Goal: Find specific page/section: Find specific page/section

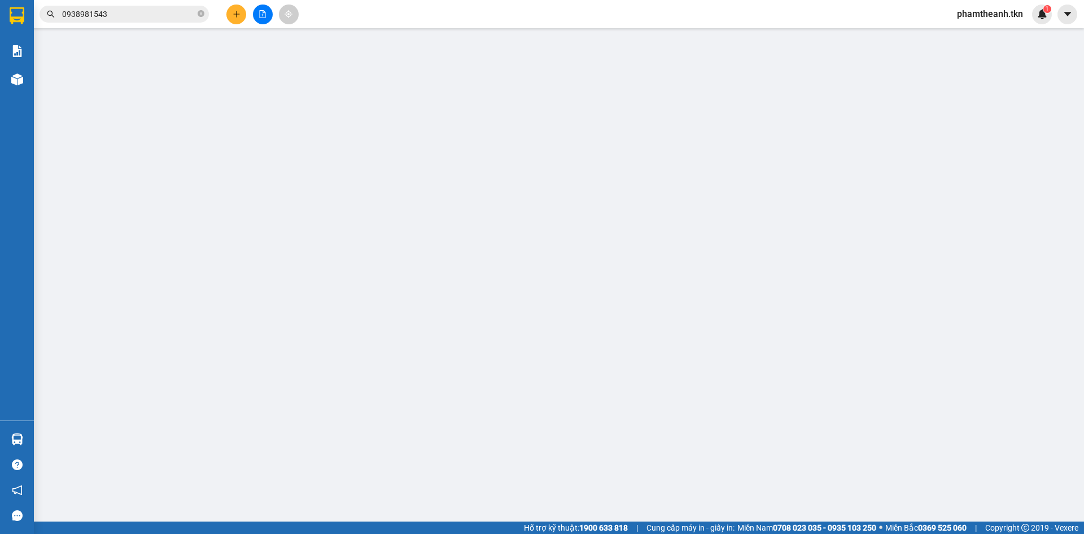
scroll to position [27, 0]
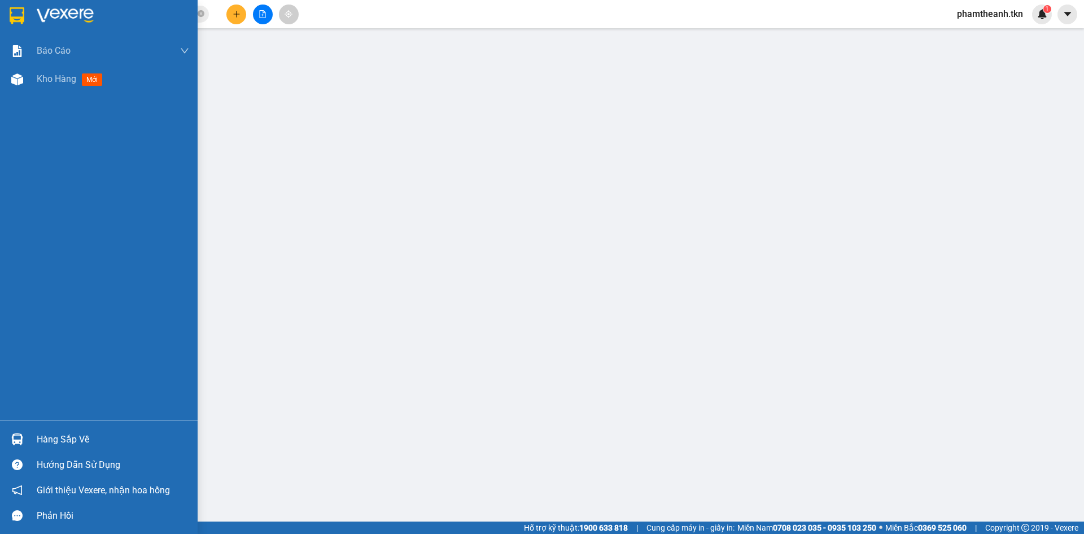
click at [45, 440] on div "Hàng sắp về" at bounding box center [113, 439] width 152 height 17
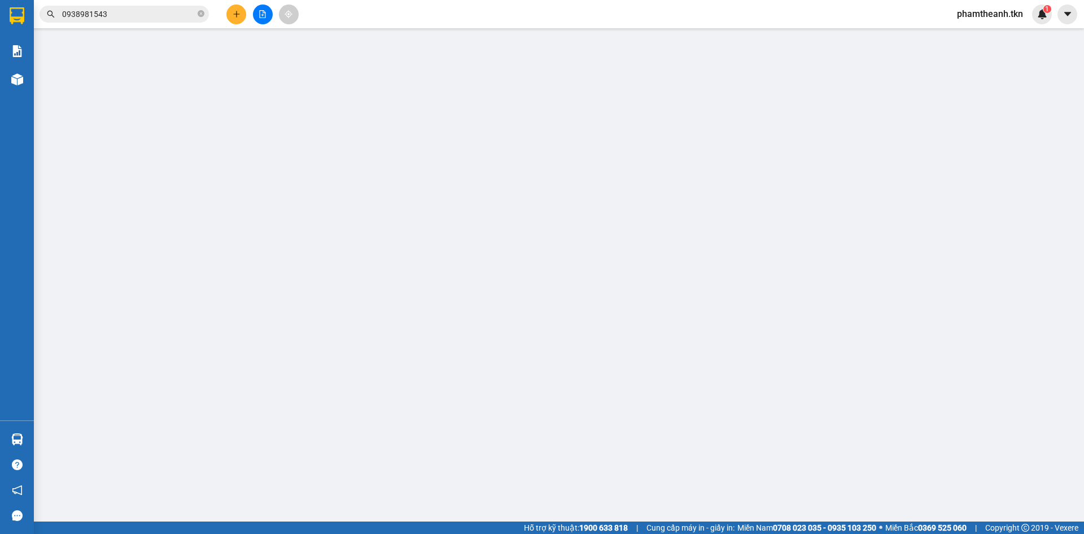
scroll to position [0, 0]
click at [203, 13] on icon "close-circle" at bounding box center [201, 13] width 7 height 7
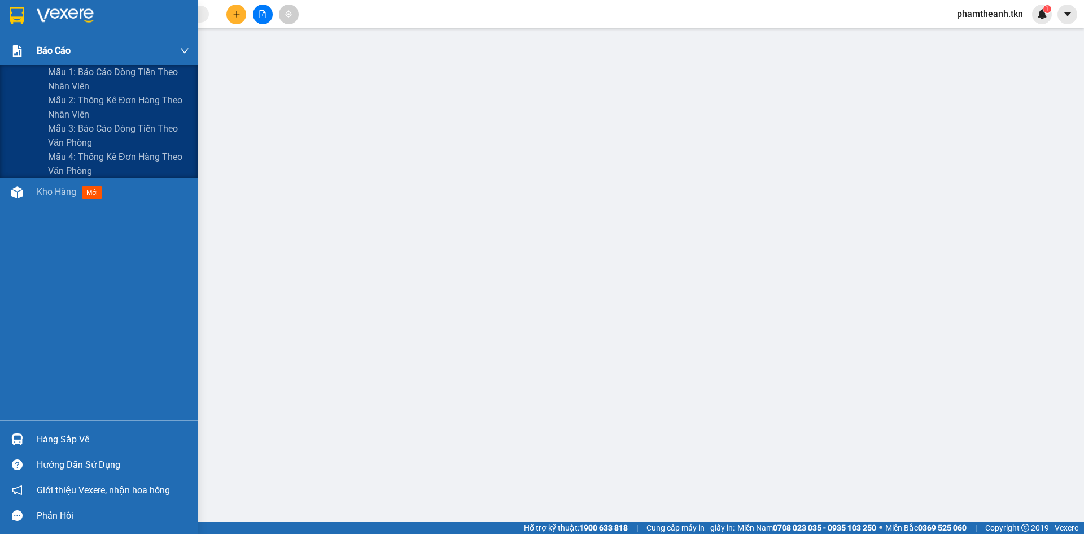
click at [41, 49] on span "Báo cáo" at bounding box center [54, 50] width 34 height 14
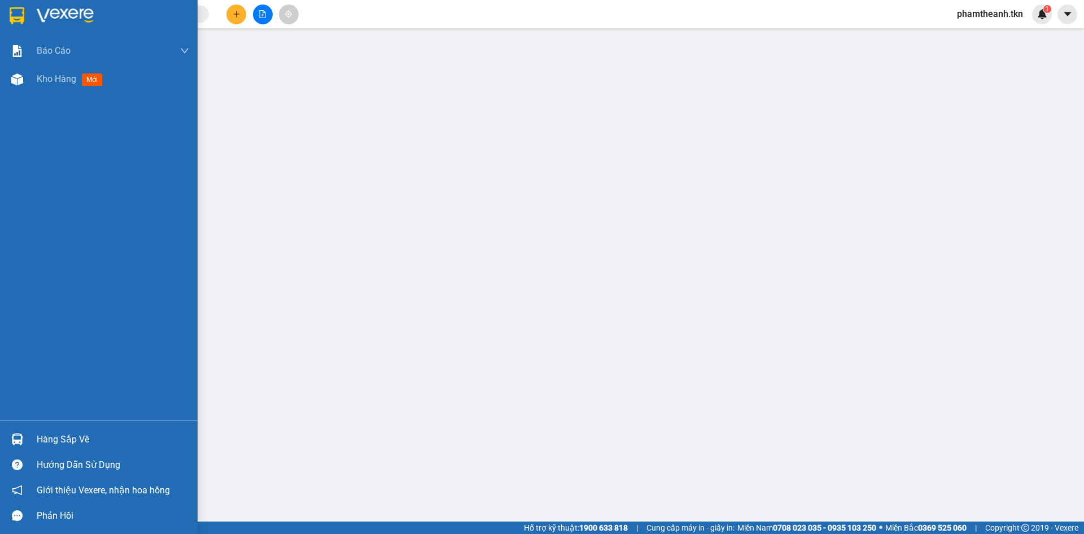
click at [50, 200] on div "Báo cáo Mẫu 1: Báo cáo dòng tiền theo nhân viên Mẫu 2: Thống kê đơn hàng theo n…" at bounding box center [99, 228] width 198 height 383
click at [50, 79] on span "Kho hàng" at bounding box center [57, 78] width 40 height 11
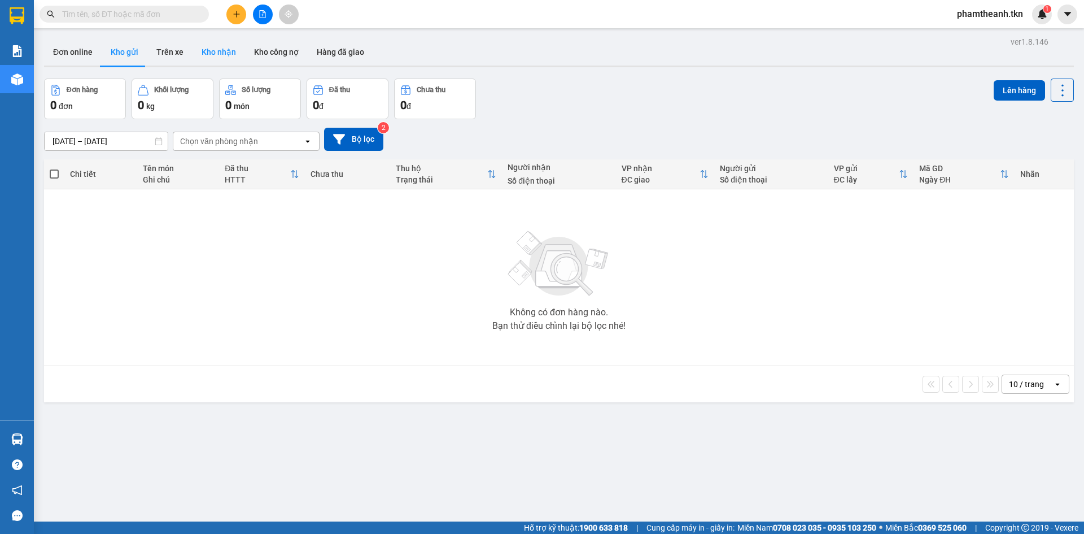
click at [212, 50] on button "Kho nhận" at bounding box center [219, 51] width 53 height 27
